Goal: Task Accomplishment & Management: Manage account settings

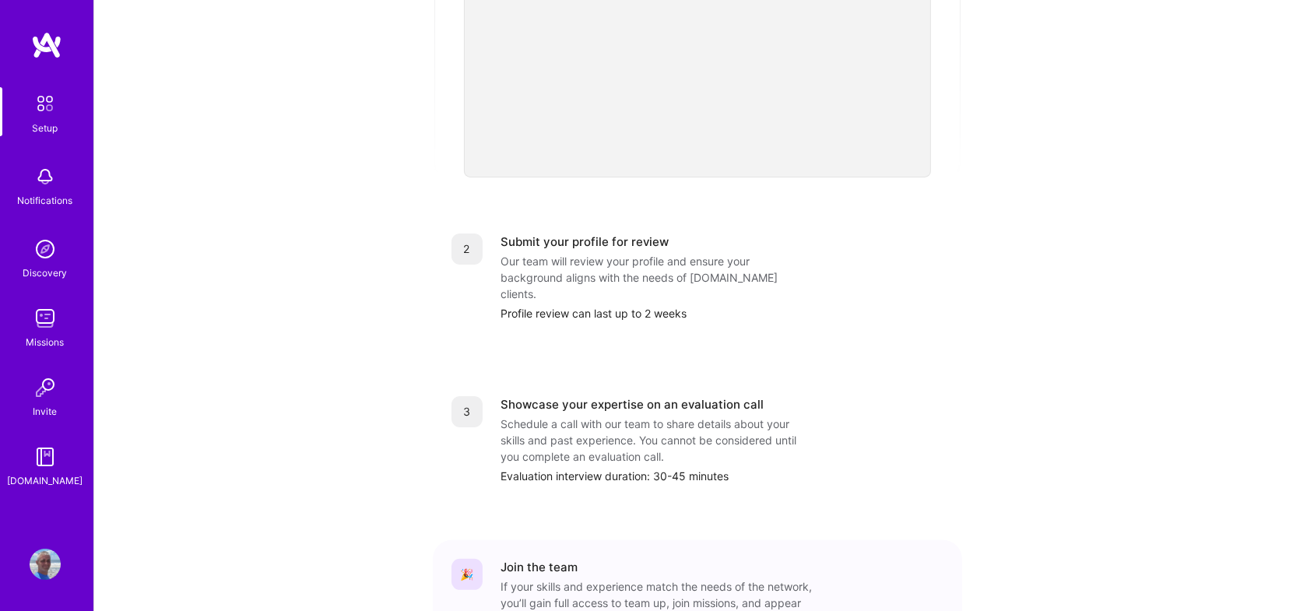
scroll to position [572, 0]
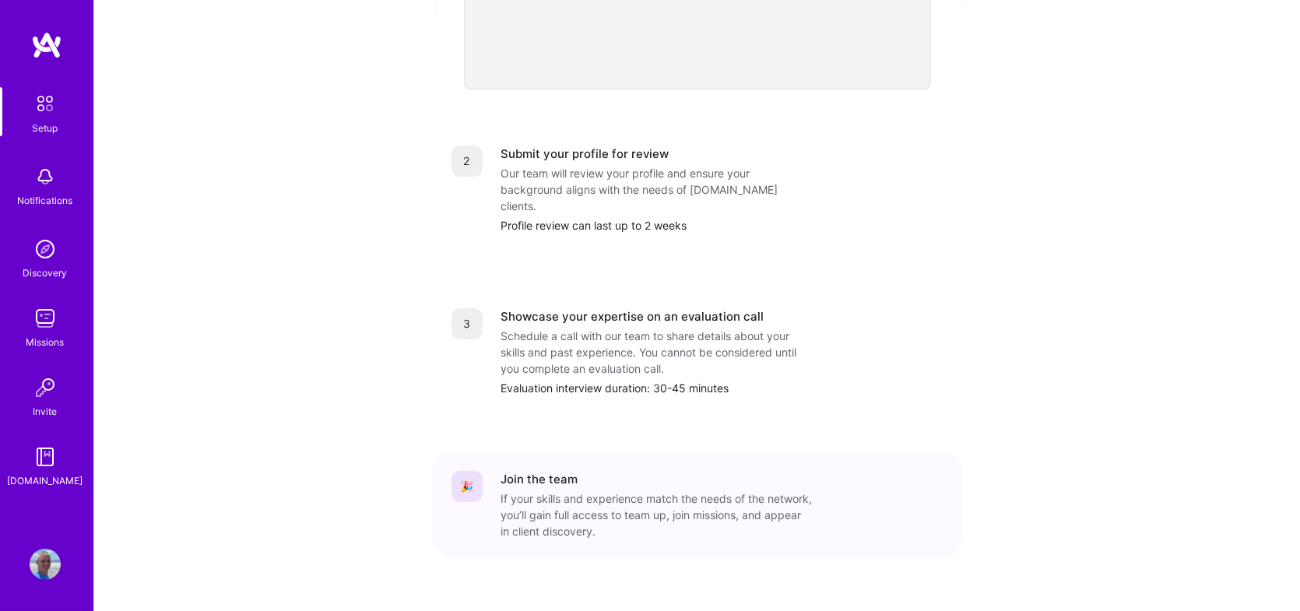
click at [50, 554] on img at bounding box center [45, 564] width 31 height 31
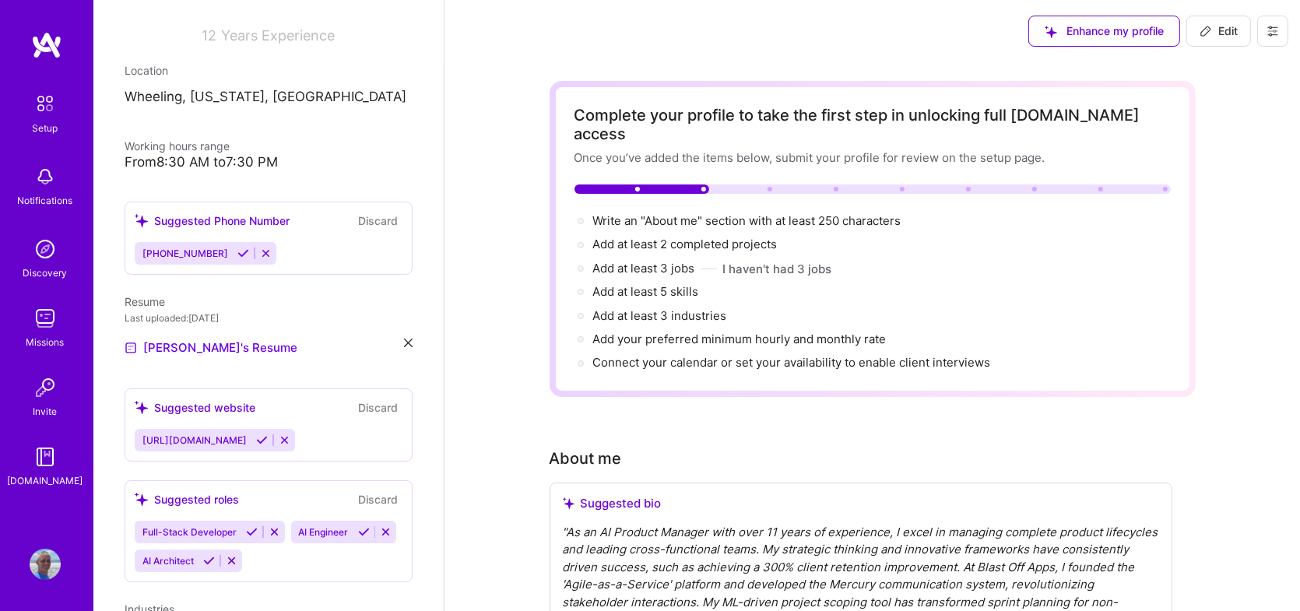
scroll to position [234, 0]
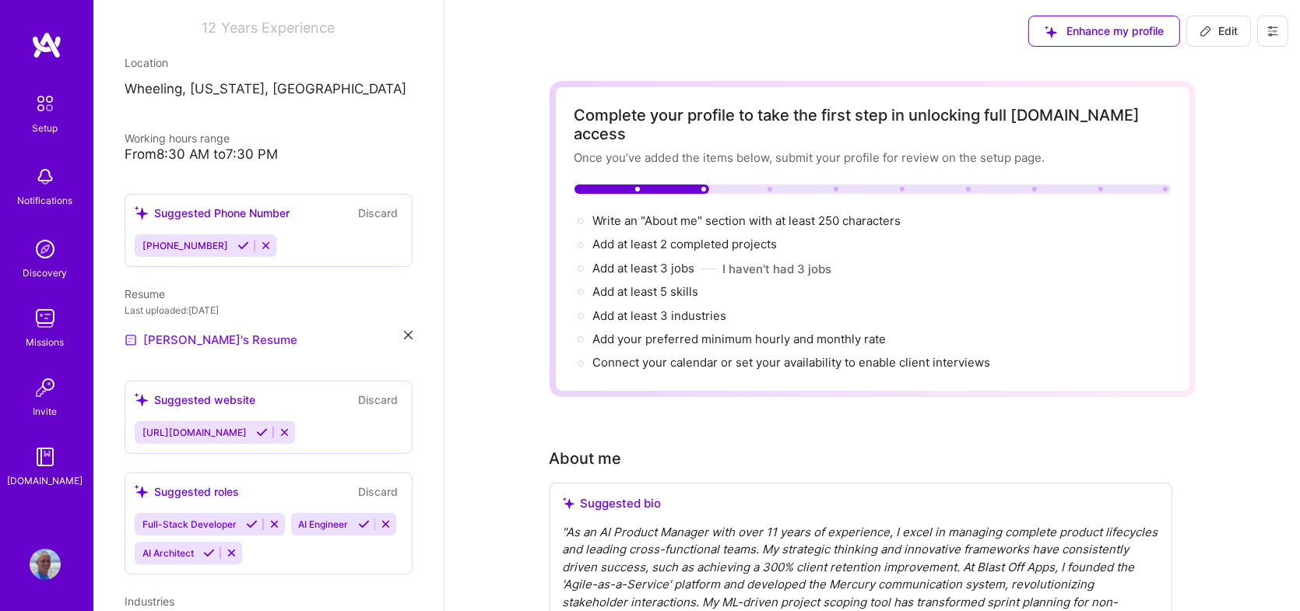
click at [186, 339] on link "[PERSON_NAME]'s Resume" at bounding box center [211, 340] width 173 height 19
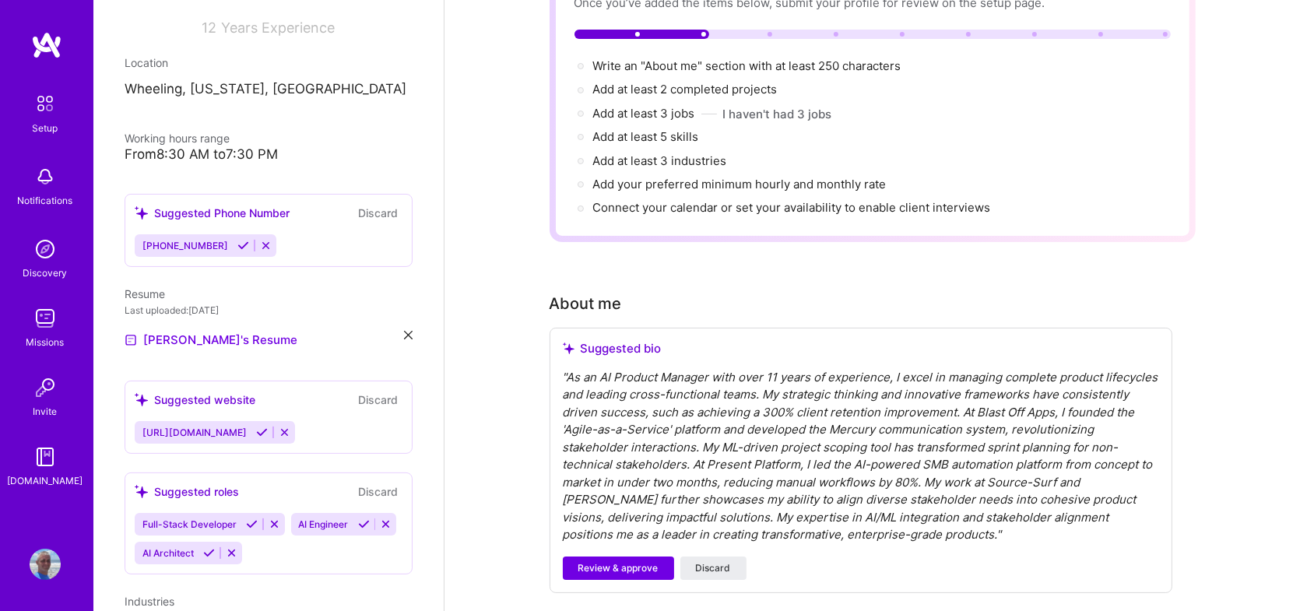
scroll to position [156, 0]
click at [272, 522] on icon at bounding box center [275, 525] width 12 height 12
click at [222, 522] on button at bounding box center [230, 524] width 21 height 13
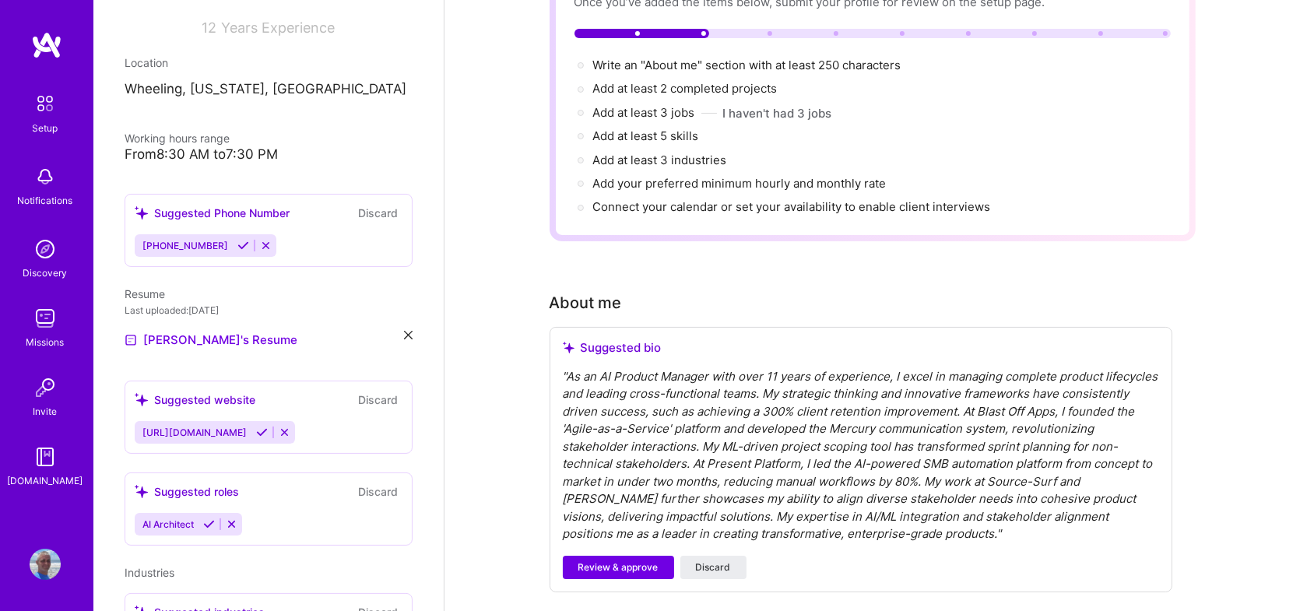
click at [234, 519] on icon at bounding box center [232, 525] width 12 height 12
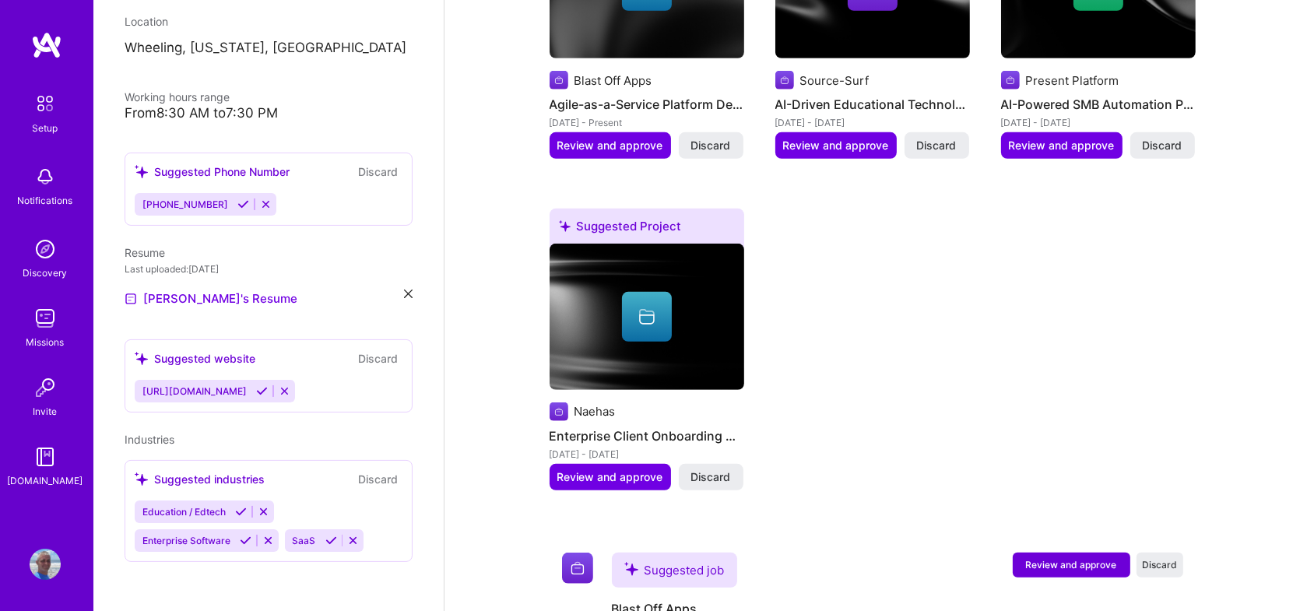
scroll to position [1008, 0]
